Goal: Task Accomplishment & Management: Complete application form

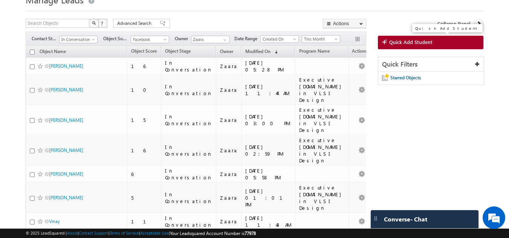
click at [402, 45] on span "Quick Add Student" at bounding box center [410, 42] width 43 height 7
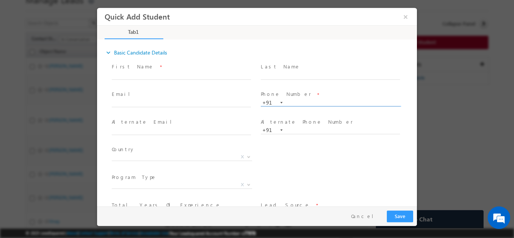
click at [287, 104] on input "text" at bounding box center [330, 103] width 139 height 8
paste input "6238240761"
type input "6238240761"
click at [321, 79] on span at bounding box center [334, 76] width 146 height 8
click at [261, 87] on span at bounding box center [330, 83] width 139 height 8
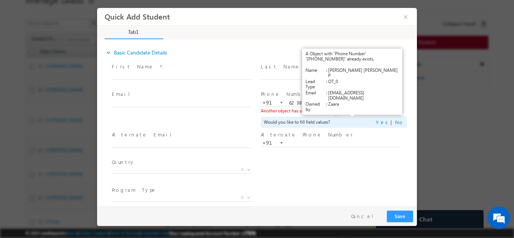
click at [354, 110] on link "View Details" at bounding box center [352, 110] width 23 height 5
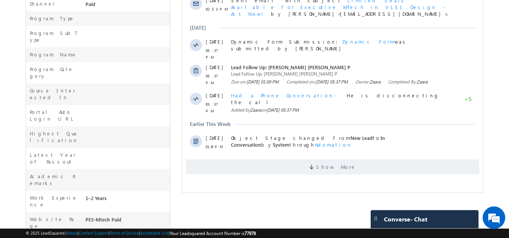
scroll to position [273, 0]
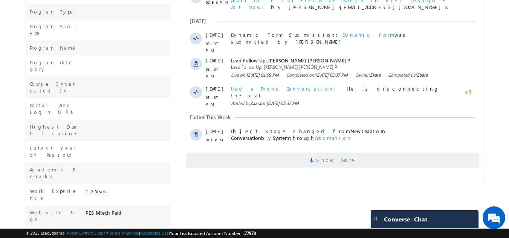
drag, startPoint x: 113, startPoint y: 128, endPoint x: 125, endPoint y: 129, distance: 12.5
click at [123, 188] on div "1–2 Years" at bounding box center [127, 193] width 87 height 11
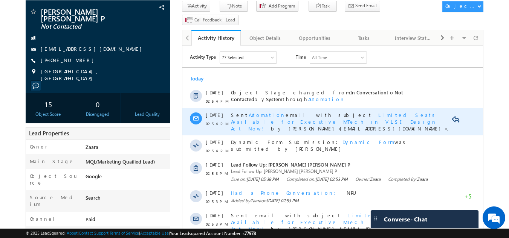
scroll to position [38, 0]
